Goal: Task Accomplishment & Management: Complete application form

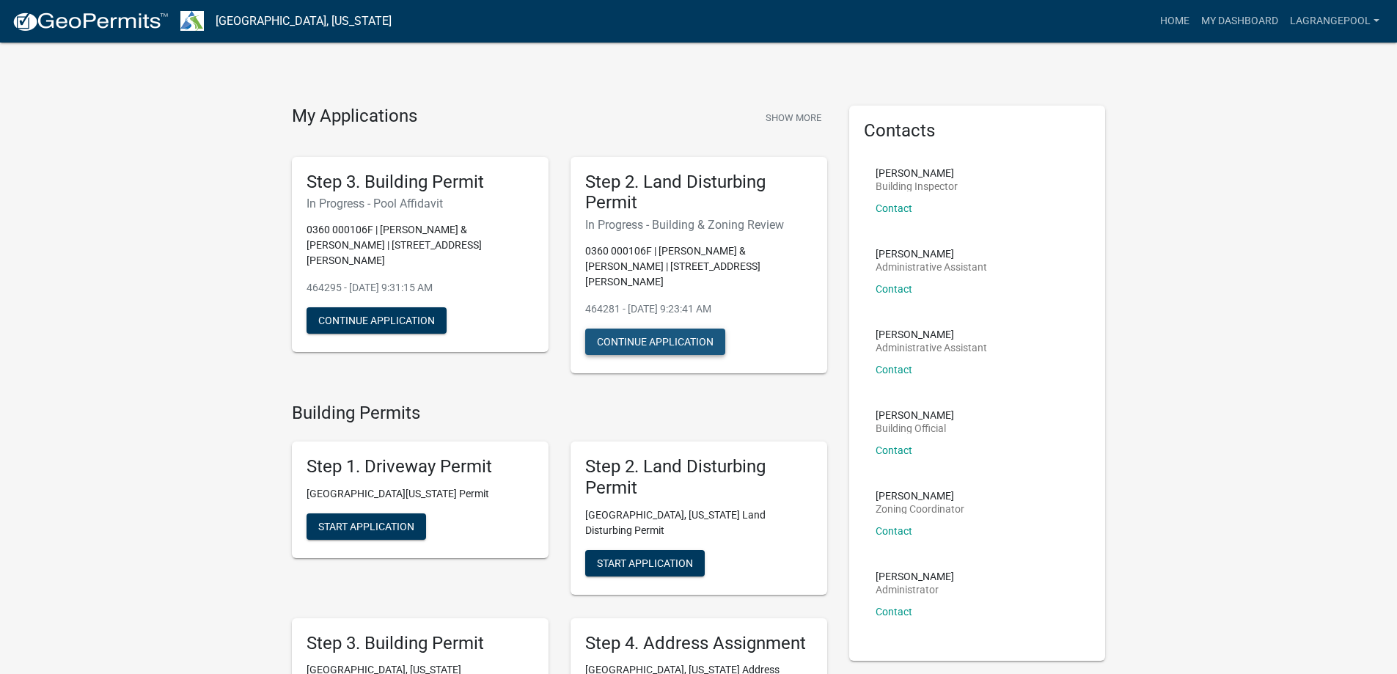
click at [673, 331] on button "Continue Application" at bounding box center [655, 342] width 140 height 26
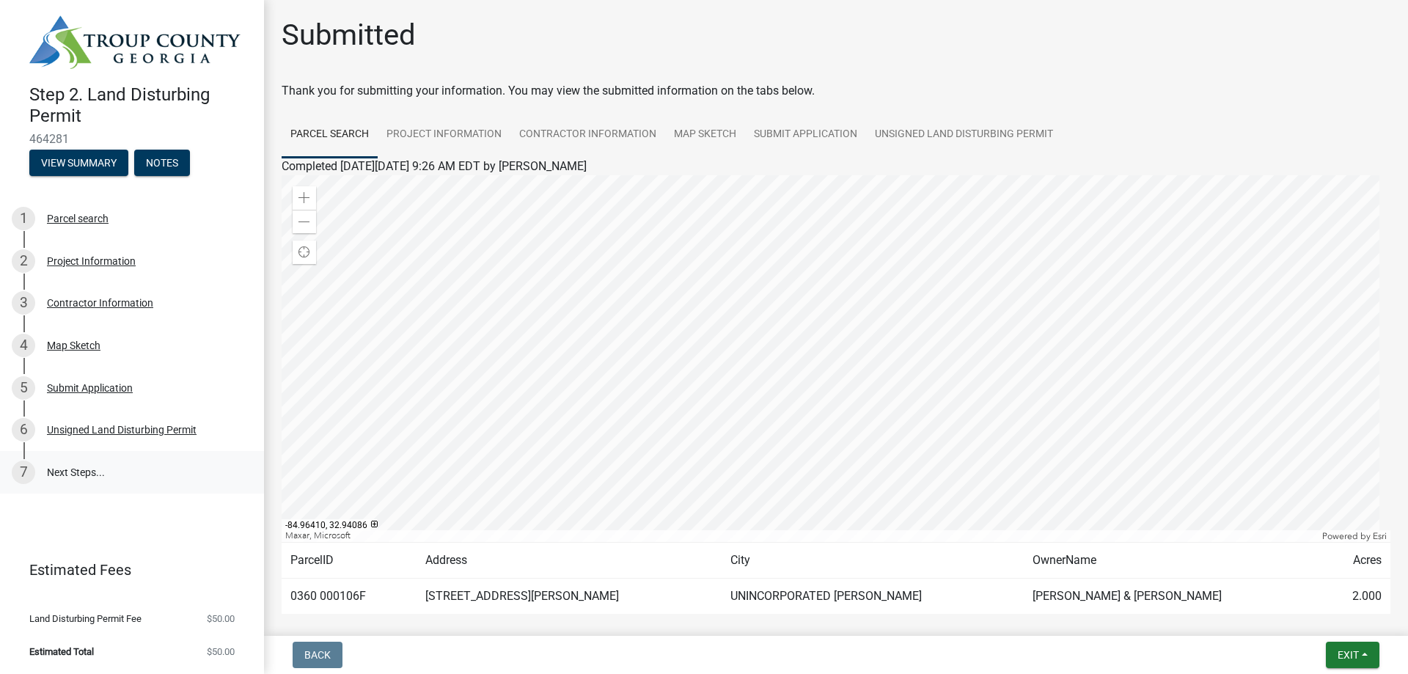
click at [78, 477] on link "7 Next Steps..." at bounding box center [132, 472] width 264 height 43
click at [227, 651] on span "$50.00" at bounding box center [221, 652] width 28 height 10
click at [1355, 653] on span "Exit" at bounding box center [1348, 655] width 21 height 12
click at [813, 135] on link "Submit Application" at bounding box center [805, 134] width 121 height 47
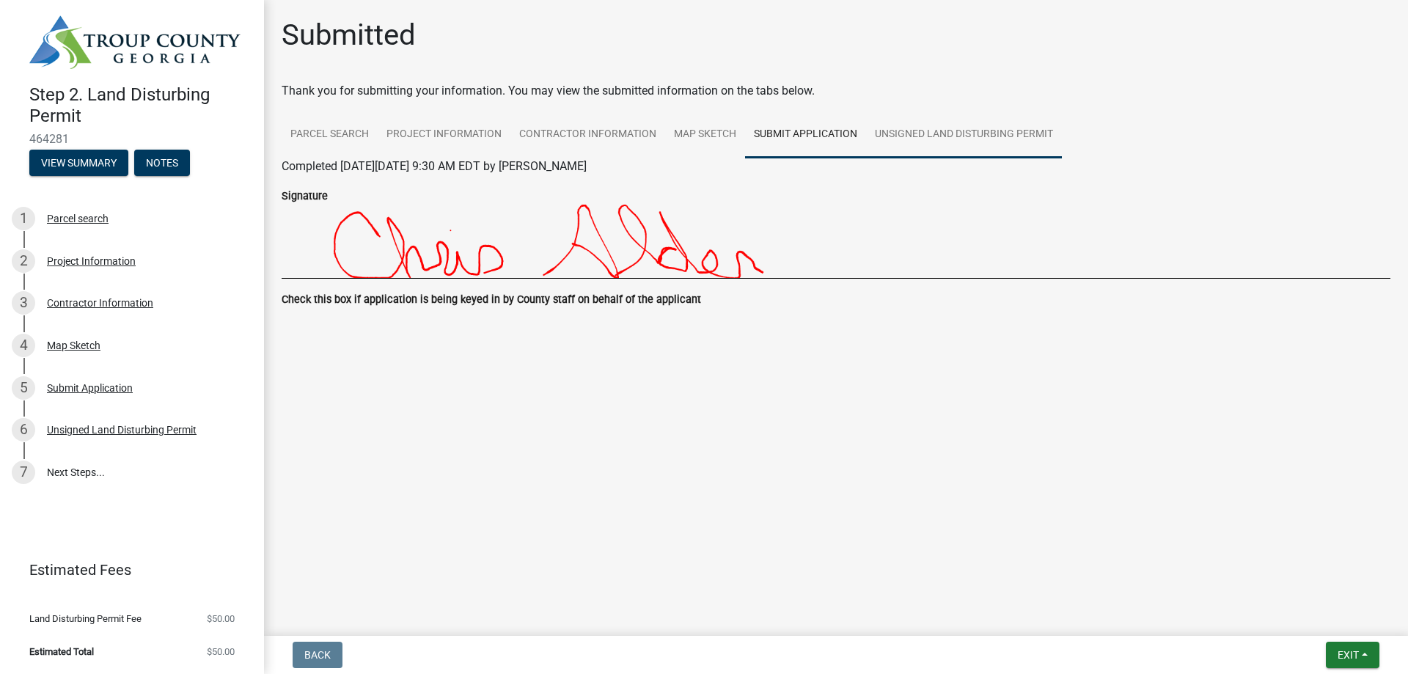
click at [917, 134] on link "Unsigned Land Disturbing Permit" at bounding box center [964, 134] width 196 height 47
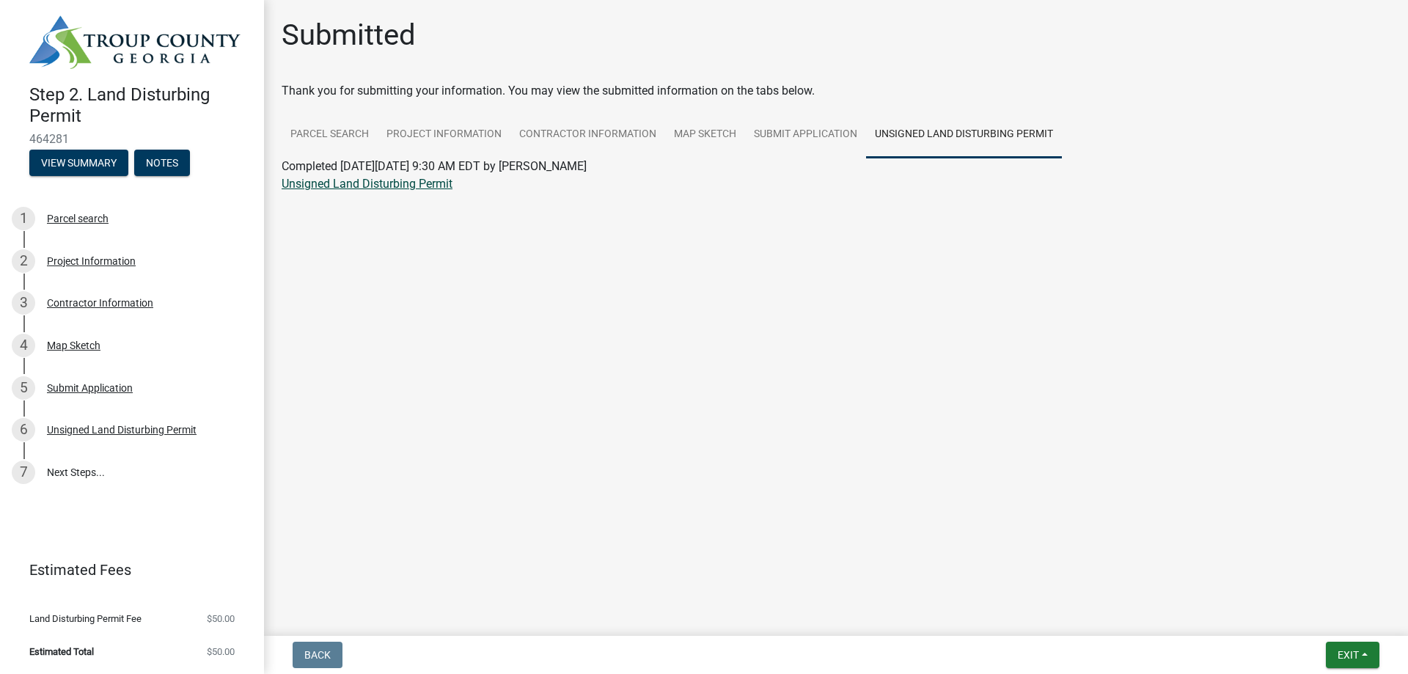
click at [332, 186] on link "Unsigned Land Disturbing Permit" at bounding box center [367, 184] width 171 height 14
click at [81, 474] on link "7 Next Steps..." at bounding box center [132, 472] width 264 height 43
click at [1345, 650] on span "Exit" at bounding box center [1348, 655] width 21 height 12
click at [1316, 621] on button "Save & Exit" at bounding box center [1320, 616] width 117 height 35
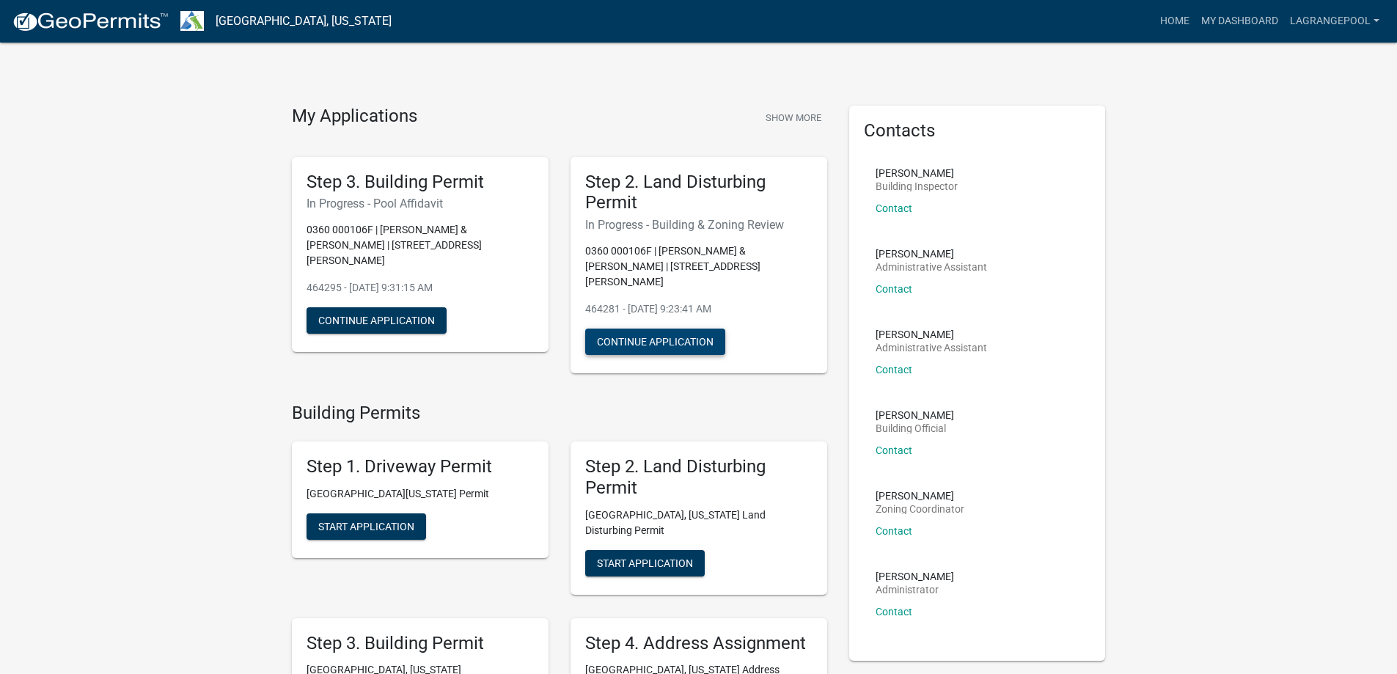
click at [658, 329] on button "Continue Application" at bounding box center [655, 342] width 140 height 26
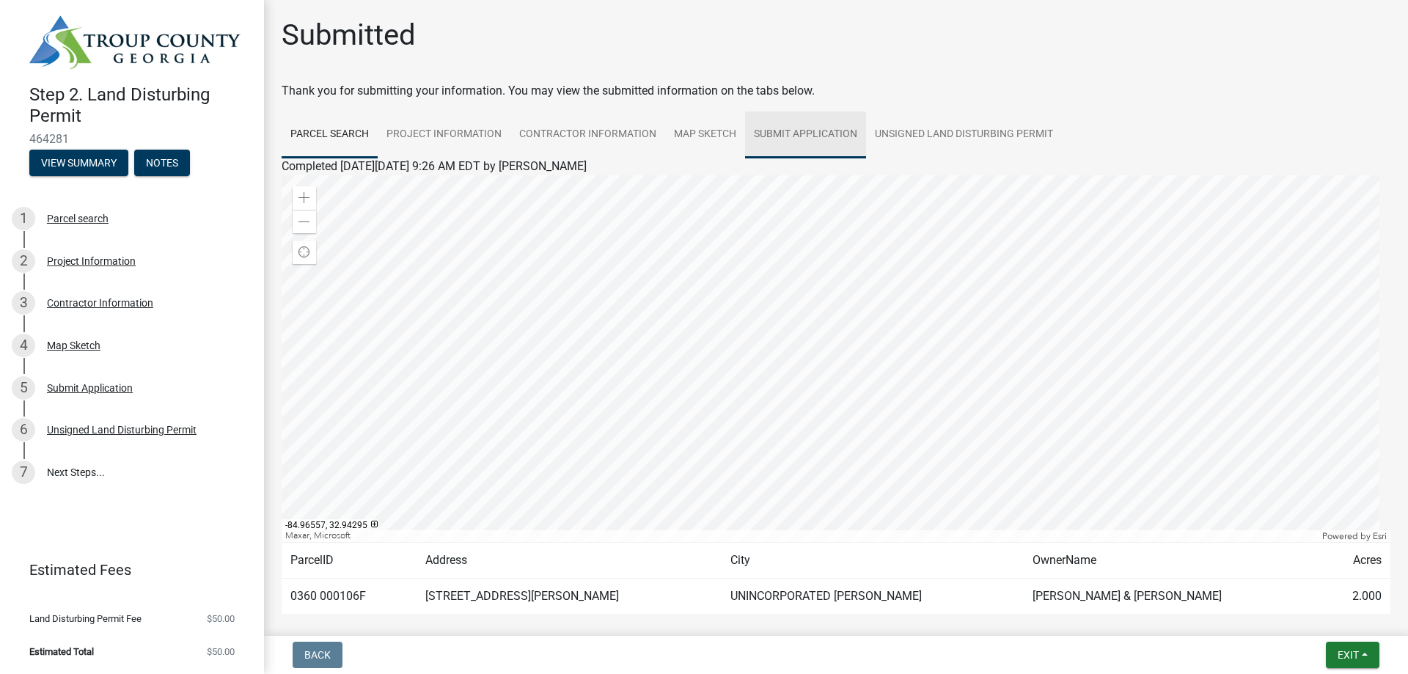
click at [788, 136] on link "Submit Application" at bounding box center [805, 134] width 121 height 47
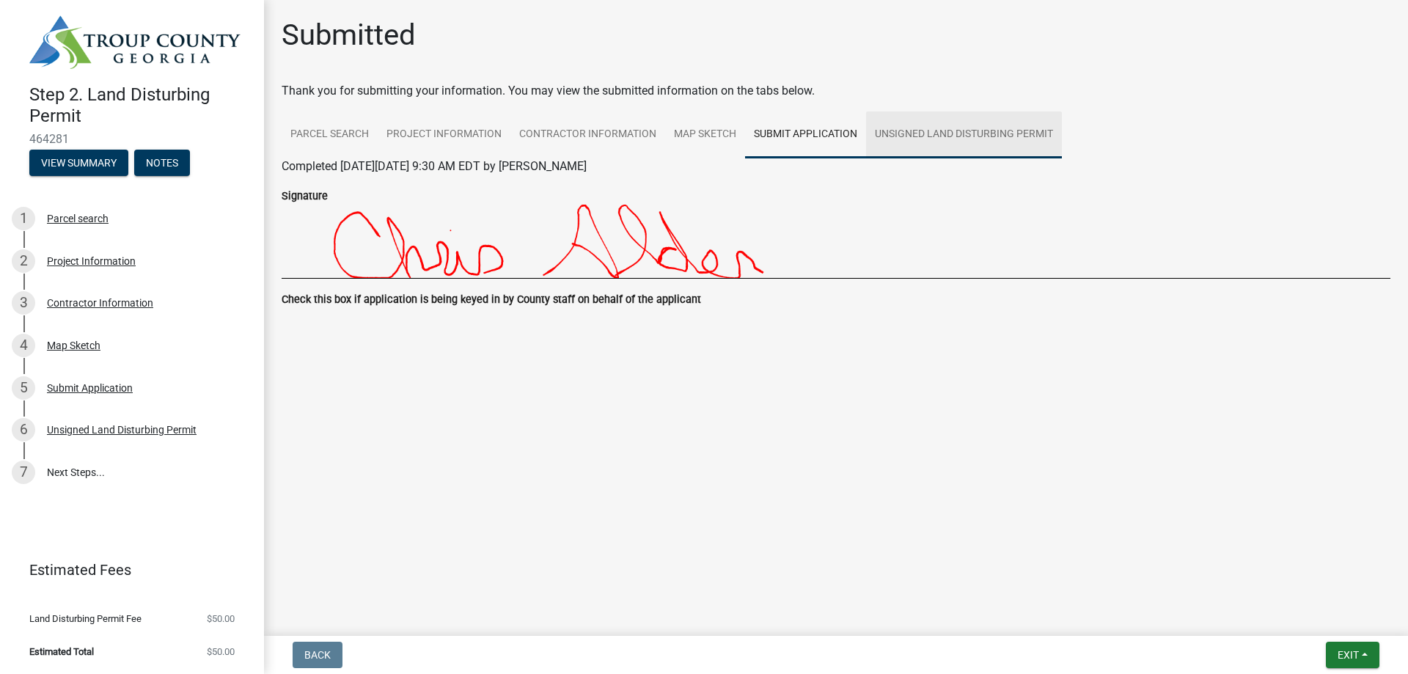
click at [928, 137] on link "Unsigned Land Disturbing Permit" at bounding box center [964, 134] width 196 height 47
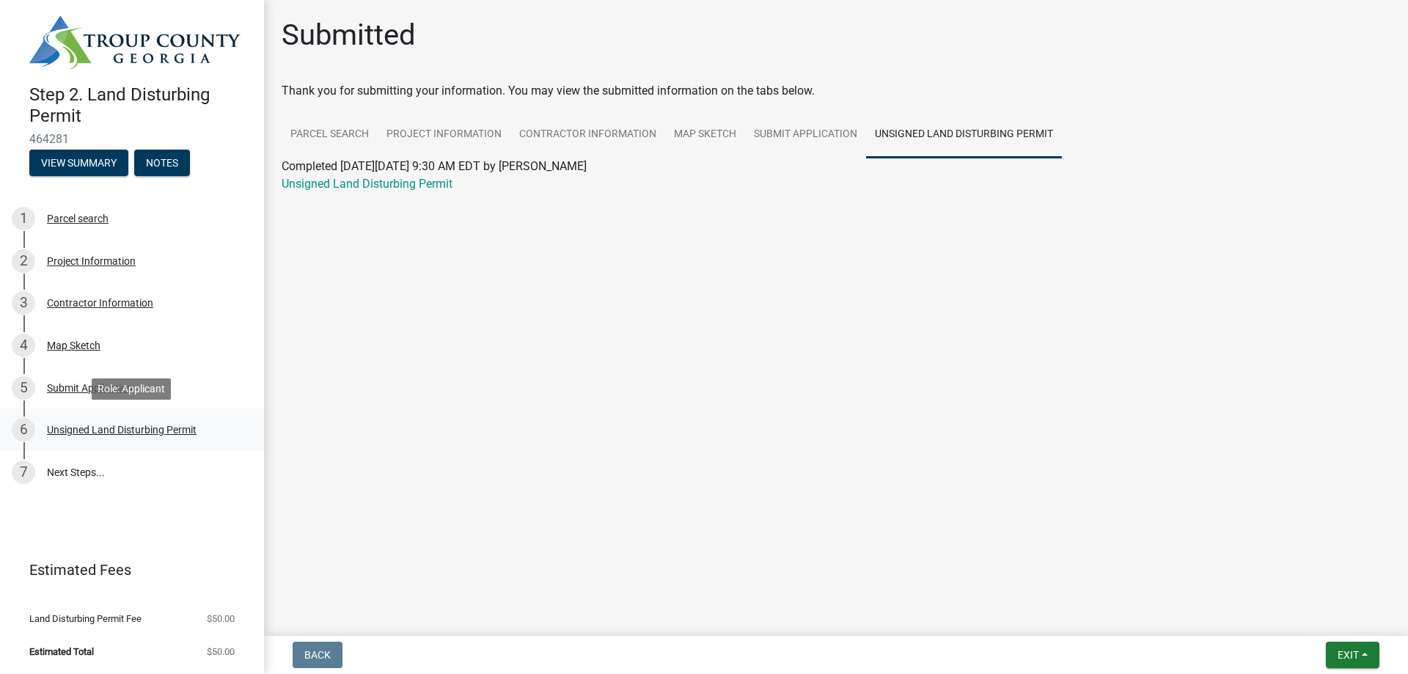
click at [76, 434] on div "Unsigned Land Disturbing Permit" at bounding box center [122, 430] width 150 height 10
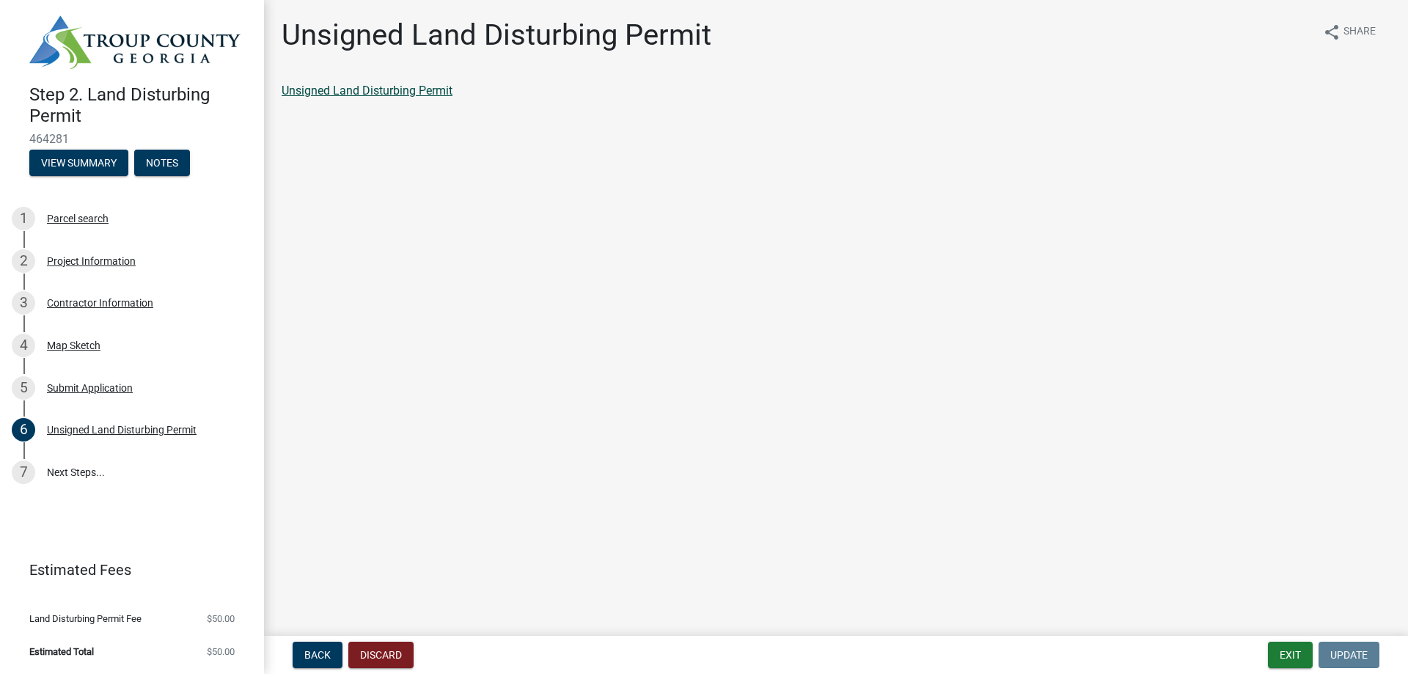
click at [421, 95] on link "Unsigned Land Disturbing Permit" at bounding box center [367, 91] width 171 height 14
click at [162, 169] on button "Notes" at bounding box center [162, 163] width 56 height 26
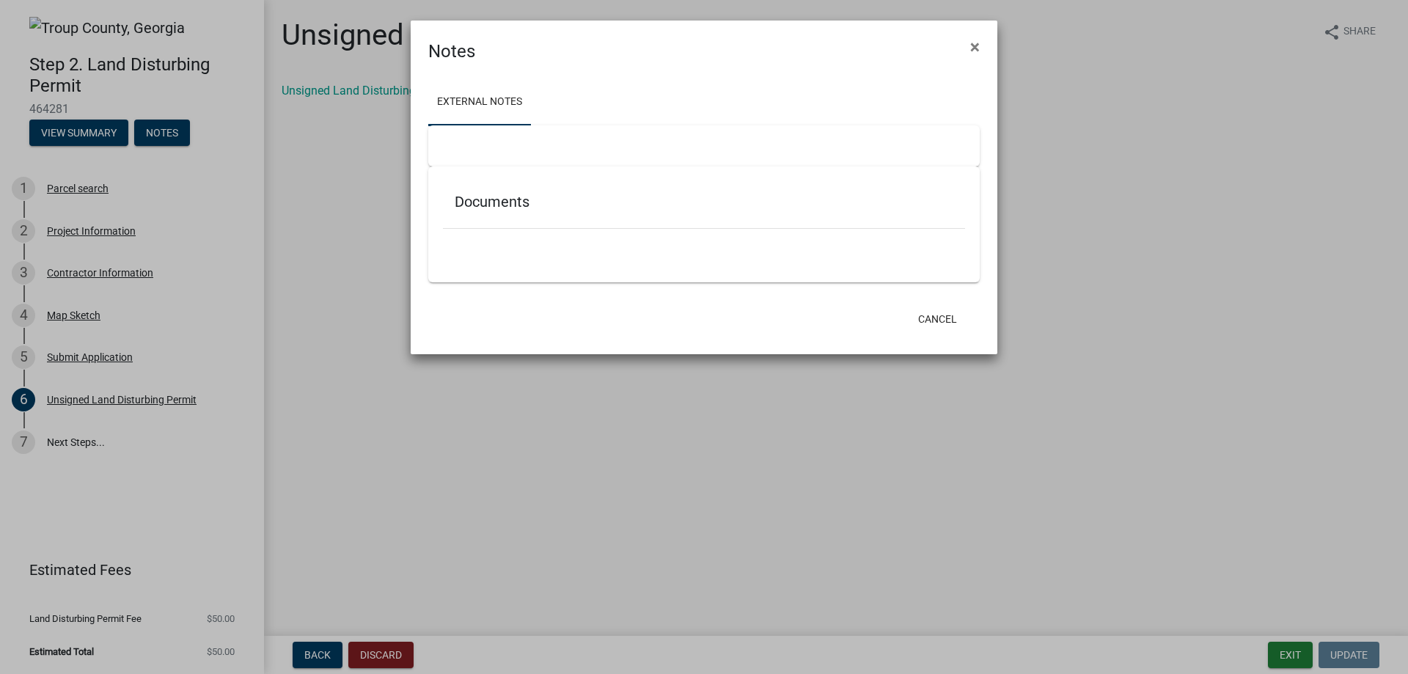
click at [73, 132] on ngb-modal-window "Notes × External Notes Documents Cancel" at bounding box center [704, 337] width 1408 height 674
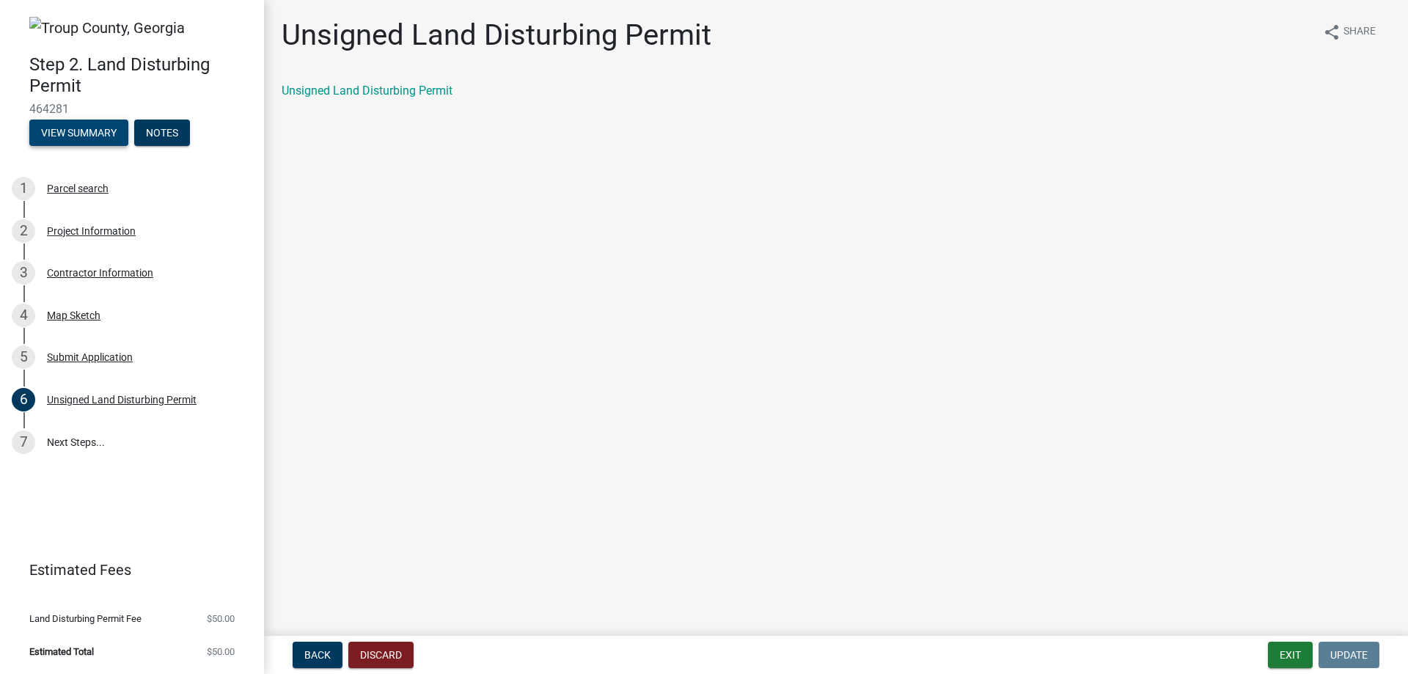
click at [73, 132] on button "View Summary" at bounding box center [78, 133] width 99 height 26
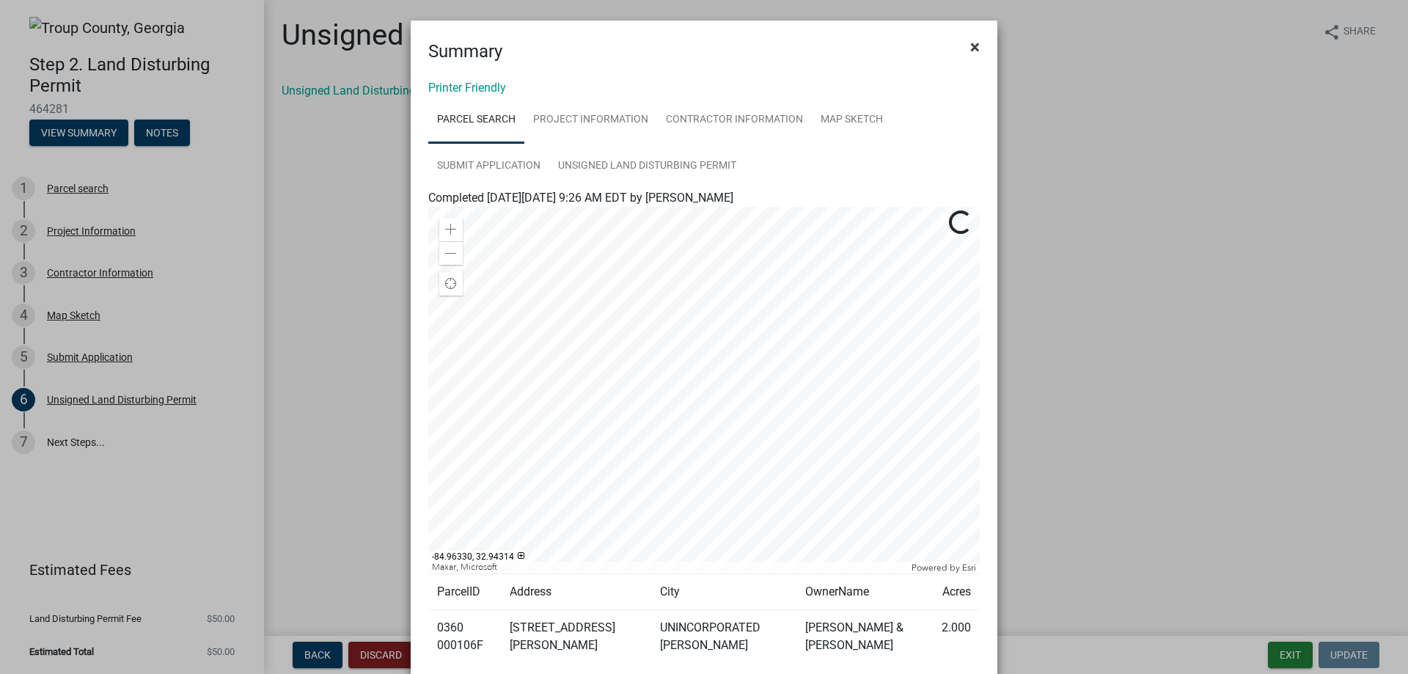
click at [970, 45] on span "×" at bounding box center [975, 47] width 10 height 21
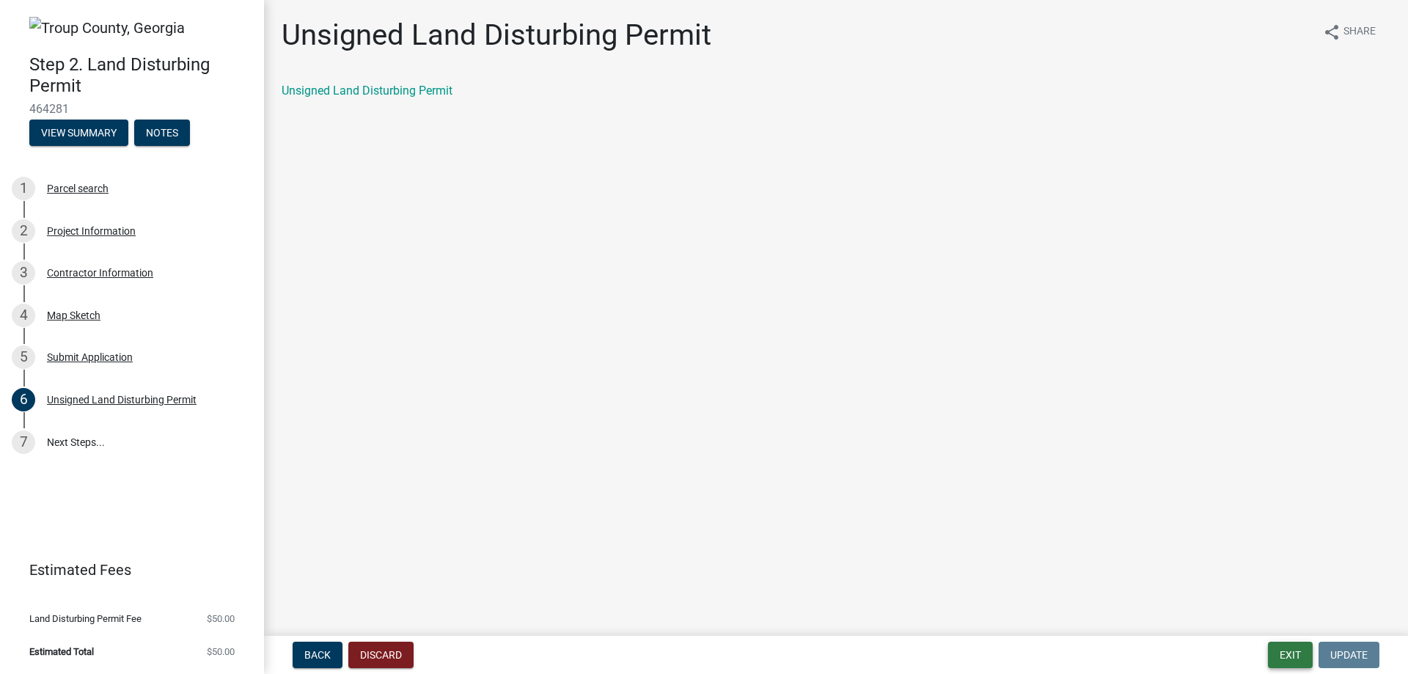
click at [1284, 658] on button "Exit" at bounding box center [1290, 655] width 45 height 26
